Goal: Task Accomplishment & Management: Use online tool/utility

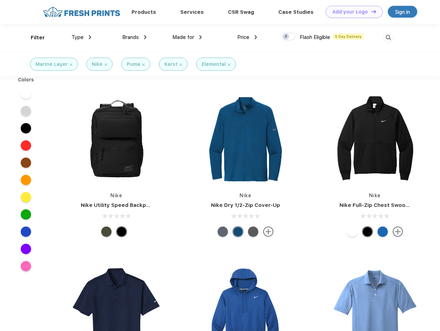
scroll to position [0, 0]
click at [351, 12] on link "Add your Logo Design Tool" at bounding box center [354, 12] width 57 height 12
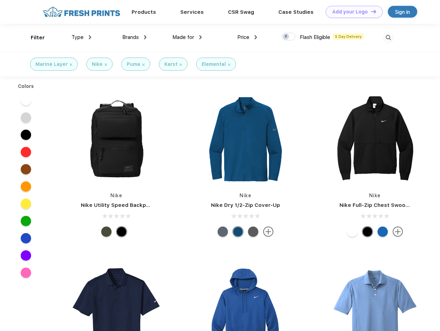
click at [0, 0] on div "Design Tool" at bounding box center [0, 0] width 0 height 0
click at [370, 11] on link "Add your Logo Design Tool" at bounding box center [354, 12] width 57 height 12
click at [33, 38] on div "Filter" at bounding box center [38, 38] width 14 height 8
click at [81, 37] on span "Type" at bounding box center [77, 37] width 12 height 6
click at [134, 37] on span "Brands" at bounding box center [130, 37] width 17 height 6
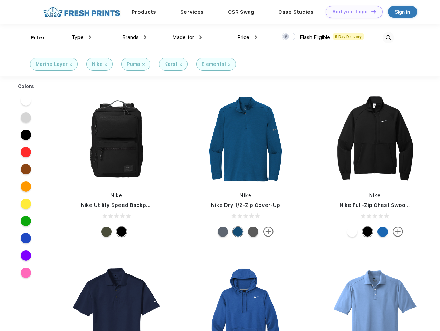
click at [187, 37] on span "Made for" at bounding box center [183, 37] width 22 height 6
click at [247, 37] on span "Price" at bounding box center [243, 37] width 12 height 6
click at [289, 37] on div at bounding box center [288, 37] width 13 height 8
click at [286, 37] on input "checkbox" at bounding box center [284, 34] width 4 height 4
click at [388, 38] on img at bounding box center [388, 37] width 11 height 11
